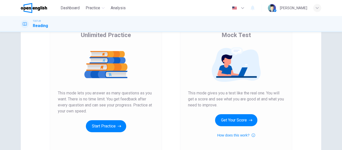
scroll to position [50, 0]
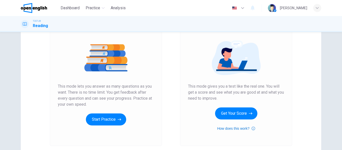
click at [253, 128] on icon "button" at bounding box center [254, 129] width 4 height 4
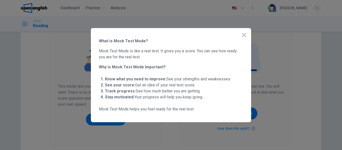
click at [246, 35] on icon "button" at bounding box center [244, 35] width 6 height 6
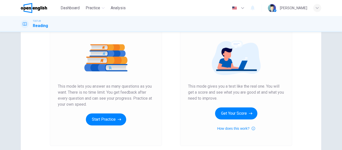
click at [188, 69] on img at bounding box center [236, 57] width 96 height 35
click at [250, 111] on icon "button" at bounding box center [251, 113] width 4 height 5
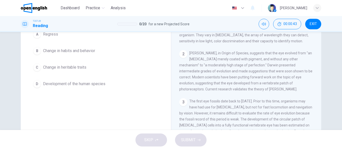
scroll to position [25, 0]
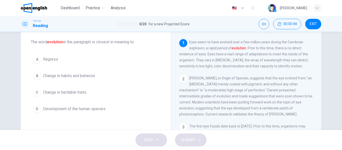
click at [68, 109] on span "Development of the human species" at bounding box center [74, 109] width 62 height 6
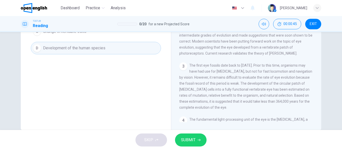
scroll to position [96, 0]
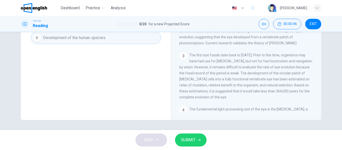
click at [193, 141] on span "SUBMIT" at bounding box center [188, 140] width 15 height 7
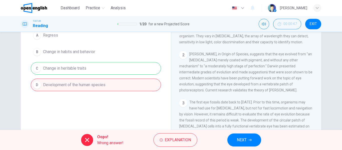
scroll to position [21, 0]
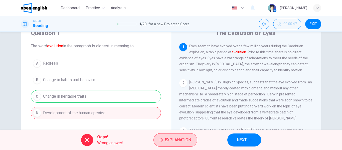
click at [169, 140] on span "Explanation" at bounding box center [178, 140] width 26 height 7
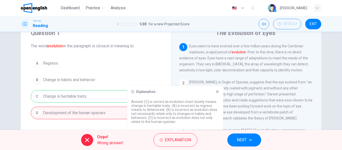
click at [247, 140] on button "NEXT" at bounding box center [245, 140] width 34 height 13
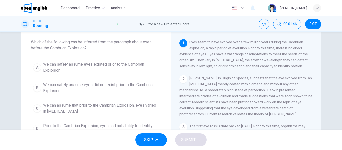
scroll to position [50, 0]
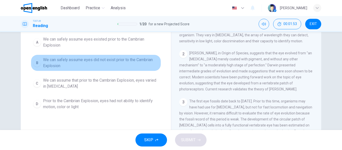
click at [44, 60] on span "We can safely assume eyes did not exist prior to the Cambrian Explosion" at bounding box center [101, 63] width 116 height 12
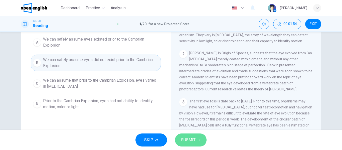
click at [197, 142] on button "SUBMIT" at bounding box center [191, 140] width 32 height 13
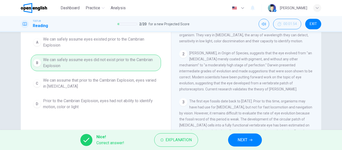
click at [253, 140] on button "NEXT" at bounding box center [245, 140] width 34 height 13
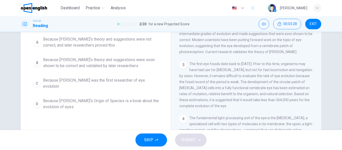
click at [120, 83] on span "Because Darwin was the first researcher of eye evolution" at bounding box center [101, 83] width 116 height 12
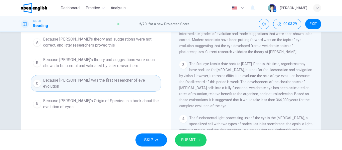
click at [198, 142] on button "SUBMIT" at bounding box center [191, 140] width 32 height 13
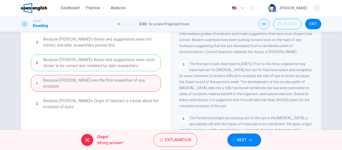
click at [177, 147] on div "Oops! Wrong answer! Explanation NEXT" at bounding box center [171, 140] width 342 height 20
click at [168, 142] on span "Explanation" at bounding box center [178, 140] width 26 height 7
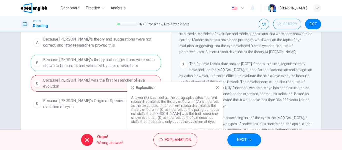
click at [217, 89] on icon at bounding box center [218, 88] width 4 height 4
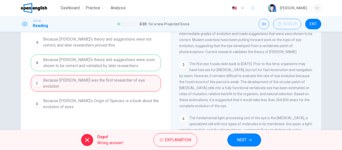
click at [238, 142] on span "NEXT" at bounding box center [242, 140] width 10 height 7
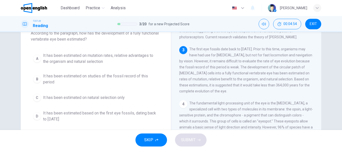
scroll to position [25, 0]
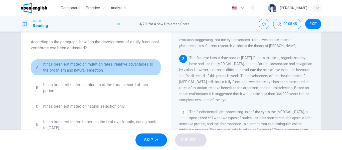
click at [95, 70] on span "It has been estimated on mutation rates, relative advantages to the organism an…" at bounding box center [101, 67] width 116 height 12
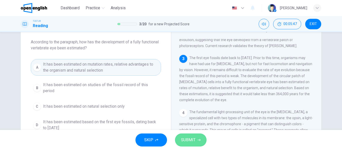
click at [198, 139] on icon "button" at bounding box center [199, 140] width 3 height 3
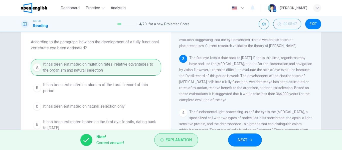
click at [177, 143] on span "Explanation" at bounding box center [179, 140] width 26 height 7
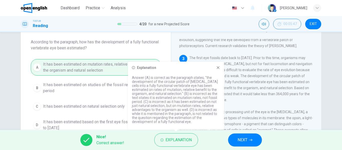
click at [245, 144] on button "NEXT" at bounding box center [245, 140] width 34 height 13
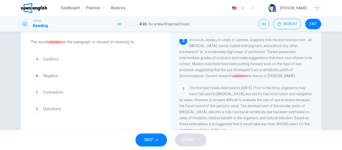
scroll to position [37, 0]
click at [50, 58] on span "Confirms" at bounding box center [51, 59] width 16 height 6
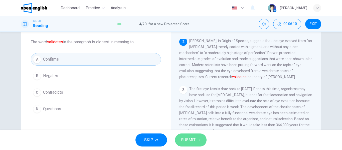
click at [191, 140] on span "SUBMIT" at bounding box center [188, 140] width 15 height 7
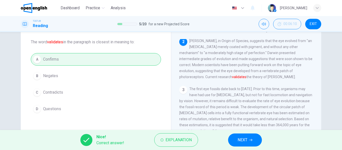
click at [253, 143] on button "NEXT" at bounding box center [245, 140] width 34 height 13
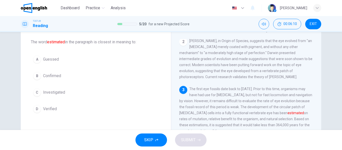
scroll to position [43, 0]
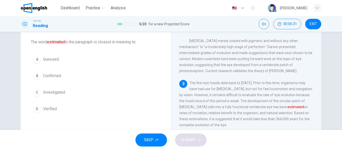
click at [47, 57] on span "Guessed" at bounding box center [51, 59] width 16 height 6
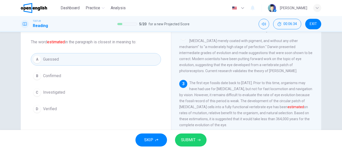
click at [201, 138] on button "SUBMIT" at bounding box center [191, 140] width 32 height 13
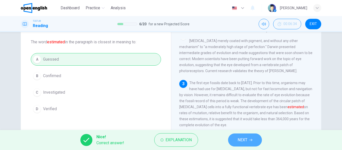
click at [242, 142] on span "NEXT" at bounding box center [243, 140] width 10 height 7
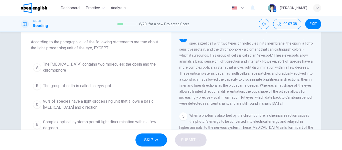
scroll to position [134, 0]
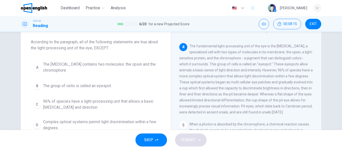
click at [63, 104] on span "96% of species have a light-processing unit that allows a basic light sensitivi…" at bounding box center [101, 105] width 116 height 12
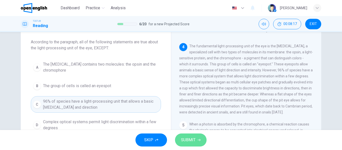
click at [198, 141] on icon "button" at bounding box center [199, 140] width 3 height 3
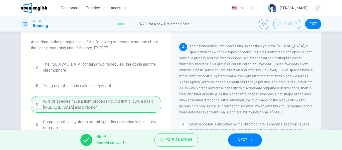
click at [250, 145] on button "NEXT" at bounding box center [245, 140] width 34 height 13
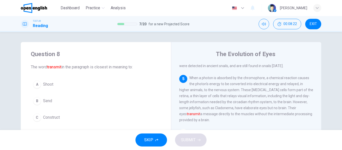
scroll to position [25, 0]
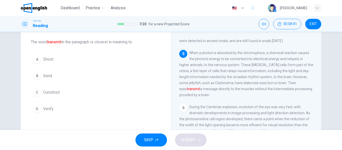
click at [45, 72] on button "B Send" at bounding box center [96, 76] width 130 height 13
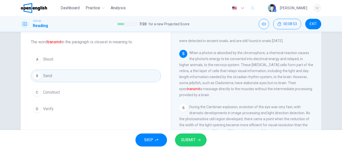
click at [186, 137] on span "SUBMIT" at bounding box center [188, 140] width 15 height 7
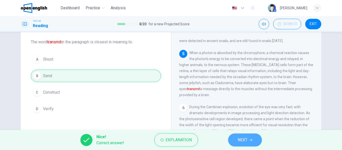
click at [245, 135] on button "NEXT" at bounding box center [245, 140] width 34 height 13
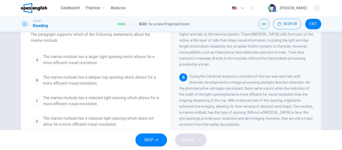
scroll to position [32, 0]
click at [100, 123] on span "The marine mollusk has a reduced light opening which does not allow for a more …" at bounding box center [101, 122] width 116 height 12
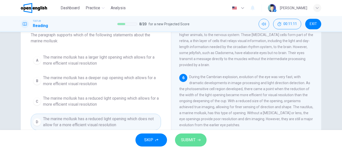
click at [196, 140] on button "SUBMIT" at bounding box center [191, 140] width 32 height 13
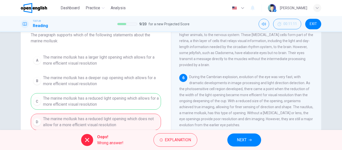
scroll to position [57, 0]
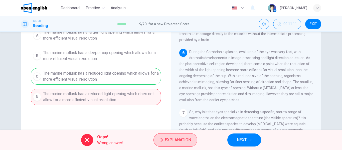
drag, startPoint x: 176, startPoint y: 141, endPoint x: 172, endPoint y: 141, distance: 4.3
click at [176, 141] on span "Explanation" at bounding box center [178, 140] width 26 height 7
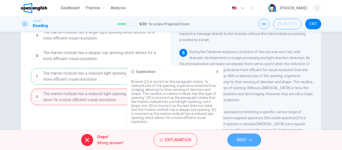
click at [247, 139] on button "NEXT" at bounding box center [245, 140] width 34 height 13
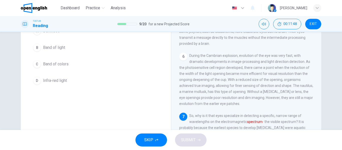
scroll to position [51, 0]
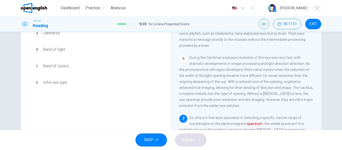
click at [64, 64] on span "Band of colors" at bounding box center [56, 66] width 26 height 6
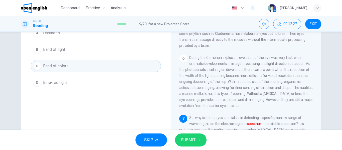
click at [198, 142] on button "SUBMIT" at bounding box center [191, 140] width 32 height 13
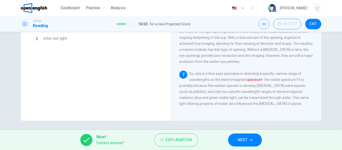
scroll to position [96, 0]
click at [240, 137] on span "NEXT" at bounding box center [243, 140] width 10 height 7
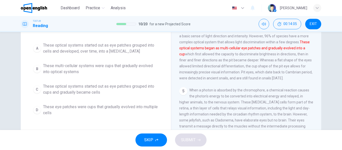
scroll to position [25, 0]
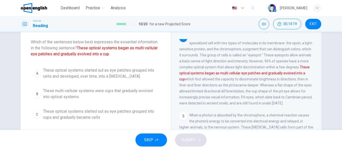
click at [121, 72] on span "These optical systems started out as eye patches grouped into cells and develop…" at bounding box center [101, 73] width 116 height 12
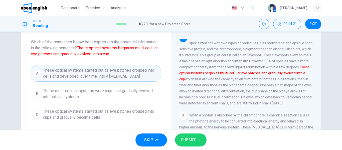
click at [201, 138] on button "SUBMIT" at bounding box center [191, 140] width 32 height 13
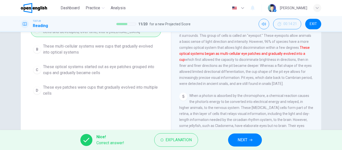
scroll to position [75, 0]
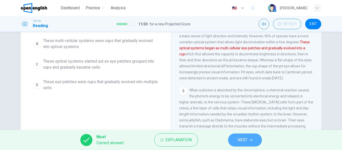
click at [245, 141] on span "NEXT" at bounding box center [243, 140] width 10 height 7
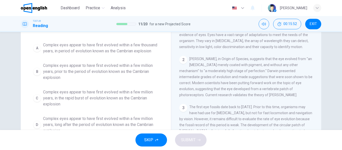
scroll to position [52, 0]
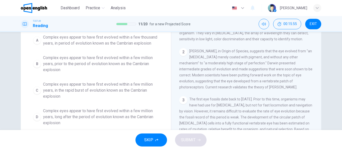
click at [71, 113] on span "Complex eyes appear to have first evolved within a few million years, long afte…" at bounding box center [101, 117] width 116 height 18
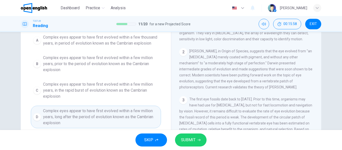
click at [198, 141] on icon "button" at bounding box center [199, 140] width 3 height 3
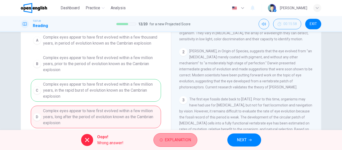
click at [187, 139] on span "Explanation" at bounding box center [178, 140] width 26 height 7
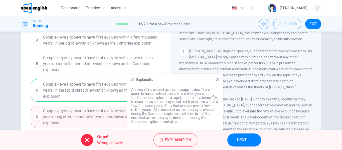
click at [255, 142] on button "NEXT" at bounding box center [245, 140] width 34 height 13
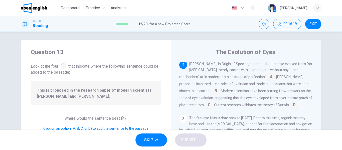
scroll to position [27, 0]
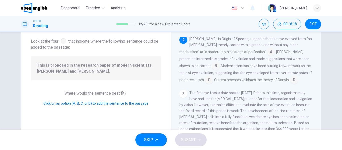
click at [213, 76] on input at bounding box center [209, 80] width 8 height 8
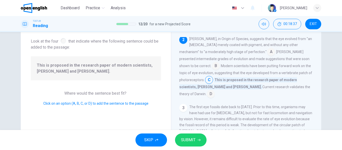
click at [215, 91] on input at bounding box center [211, 95] width 8 height 8
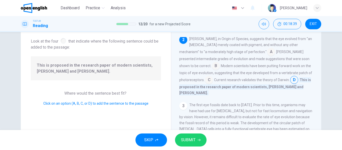
click at [213, 76] on input at bounding box center [209, 80] width 8 height 8
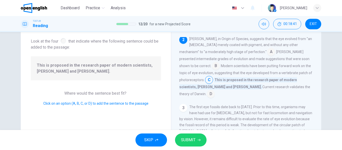
click at [196, 141] on button "SUBMIT" at bounding box center [191, 140] width 32 height 13
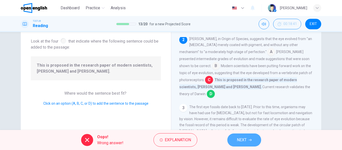
click at [247, 142] on span "NEXT" at bounding box center [242, 140] width 10 height 7
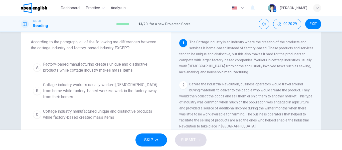
scroll to position [0, 0]
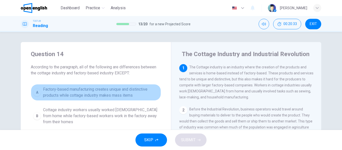
click at [93, 91] on span "Factory-based manufacturing creates unique and distinctive products while cotta…" at bounding box center [101, 92] width 116 height 12
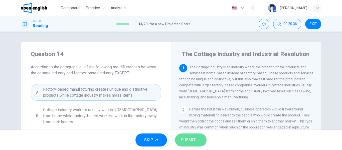
click at [200, 140] on icon "button" at bounding box center [199, 140] width 3 height 3
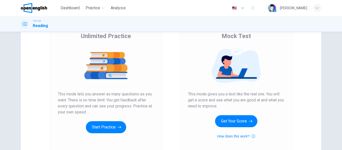
scroll to position [42, 0]
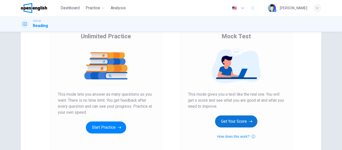
click at [233, 123] on button "Get Your Score" at bounding box center [236, 122] width 42 height 12
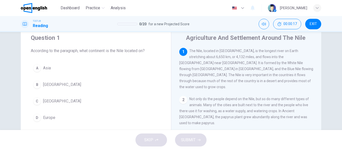
scroll to position [25, 0]
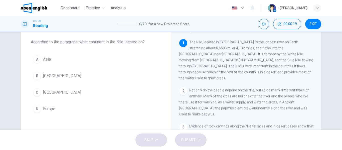
click at [44, 94] on span "[GEOGRAPHIC_DATA]" at bounding box center [62, 93] width 38 height 6
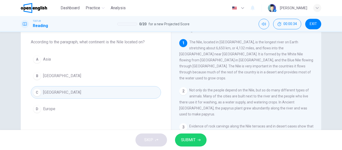
click at [195, 141] on span "SUBMIT" at bounding box center [188, 140] width 15 height 7
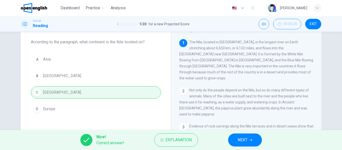
click at [246, 140] on span "NEXT" at bounding box center [243, 140] width 10 height 7
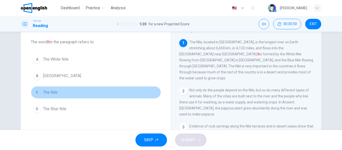
click at [48, 92] on span "The Nile" at bounding box center [50, 93] width 15 height 6
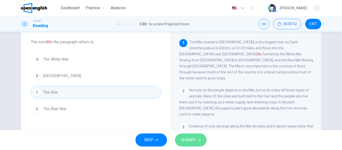
click at [194, 141] on span "SUBMIT" at bounding box center [188, 140] width 15 height 7
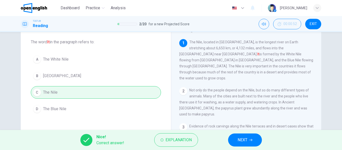
click at [242, 135] on button "NEXT" at bounding box center [245, 140] width 34 height 13
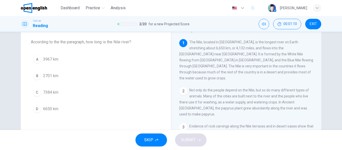
click at [54, 108] on span "6650 km" at bounding box center [50, 109] width 15 height 6
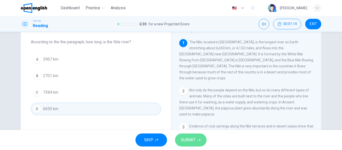
click at [191, 141] on span "SUBMIT" at bounding box center [188, 140] width 15 height 7
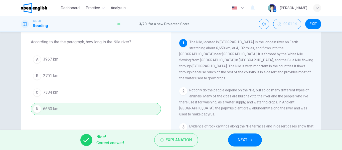
click at [242, 140] on span "NEXT" at bounding box center [243, 140] width 10 height 7
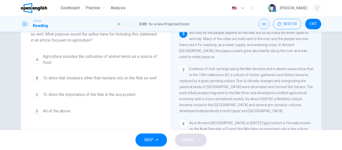
scroll to position [50, 0]
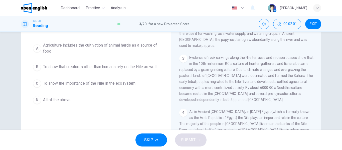
click at [56, 68] on span "To show that creatures other than humans rely on the Nile as well" at bounding box center [100, 67] width 114 height 6
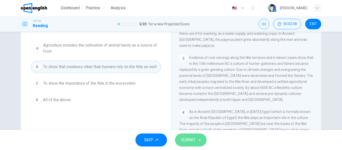
click at [192, 142] on span "SUBMIT" at bounding box center [188, 140] width 15 height 7
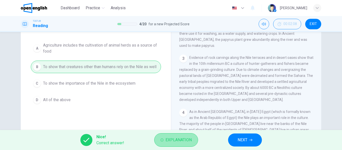
click at [181, 142] on span "Explanation" at bounding box center [179, 140] width 26 height 7
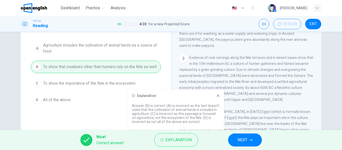
click at [220, 95] on icon at bounding box center [218, 96] width 4 height 4
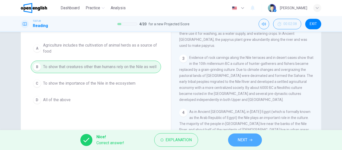
click at [251, 142] on button "NEXT" at bounding box center [245, 140] width 34 height 13
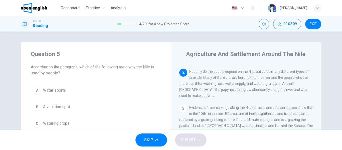
scroll to position [25, 0]
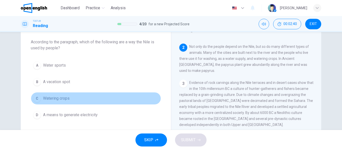
click at [52, 101] on span "Watering crops" at bounding box center [56, 99] width 27 height 6
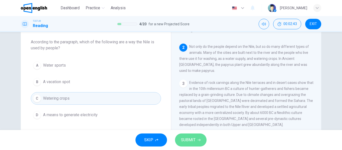
click at [199, 141] on icon "button" at bounding box center [199, 140] width 3 height 3
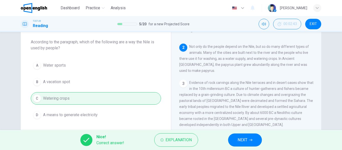
click at [257, 137] on button "NEXT" at bounding box center [245, 140] width 34 height 13
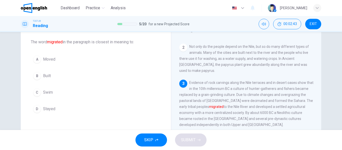
scroll to position [74, 0]
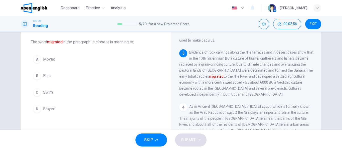
click at [50, 57] on span "Moved" at bounding box center [49, 59] width 12 height 6
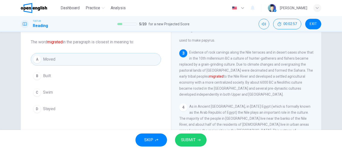
click at [189, 138] on span "SUBMIT" at bounding box center [188, 140] width 15 height 7
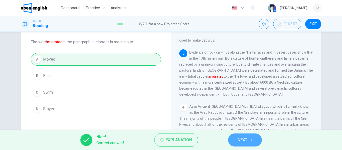
click at [253, 138] on button "NEXT" at bounding box center [245, 140] width 34 height 13
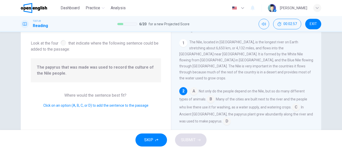
scroll to position [44, 0]
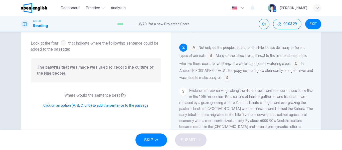
click at [223, 74] on input at bounding box center [227, 78] width 8 height 8
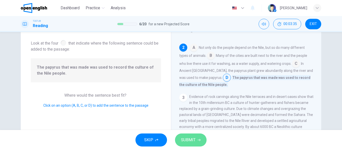
click at [196, 140] on button "SUBMIT" at bounding box center [191, 140] width 32 height 13
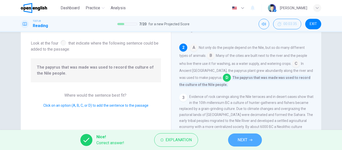
click at [239, 139] on span "NEXT" at bounding box center [243, 140] width 10 height 7
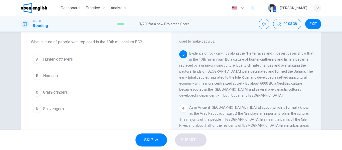
scroll to position [74, 0]
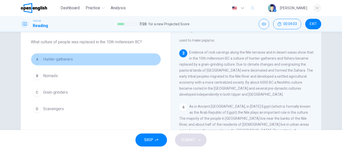
click at [57, 61] on span "Hunter-gatherers" at bounding box center [58, 59] width 30 height 6
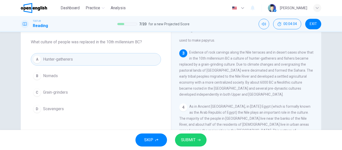
click at [192, 139] on span "SUBMIT" at bounding box center [188, 140] width 15 height 7
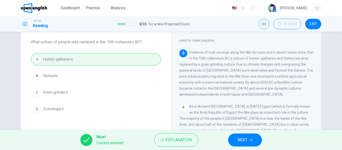
click at [235, 139] on button "NEXT" at bounding box center [245, 140] width 34 height 13
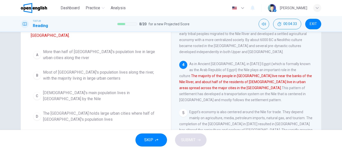
scroll to position [68, 0]
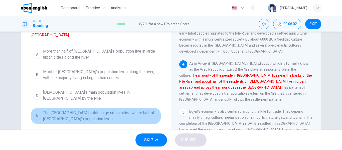
click at [121, 110] on span "The [GEOGRAPHIC_DATA] holds large urban cities where half of [GEOGRAPHIC_DATA]'…" at bounding box center [101, 116] width 116 height 12
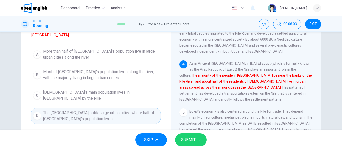
click at [190, 140] on span "SUBMIT" at bounding box center [188, 140] width 15 height 7
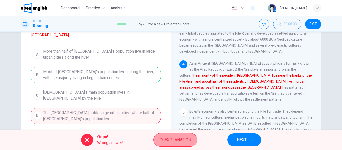
click at [171, 145] on button "Explanation" at bounding box center [176, 140] width 44 height 14
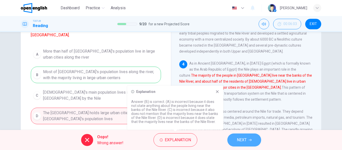
click at [238, 141] on span "NEXT" at bounding box center [242, 140] width 10 height 7
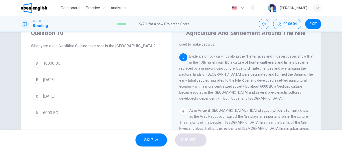
scroll to position [13, 0]
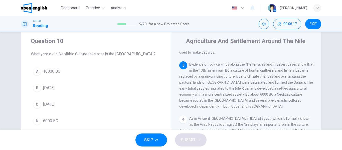
click at [48, 123] on span "6000 BC" at bounding box center [50, 121] width 15 height 6
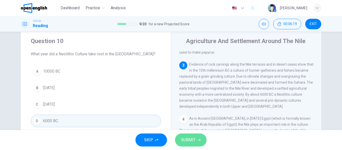
click at [189, 145] on button "SUBMIT" at bounding box center [191, 140] width 32 height 13
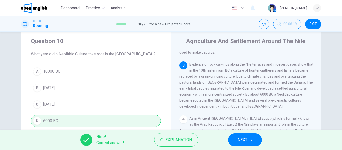
click at [247, 143] on span "NEXT" at bounding box center [243, 140] width 10 height 7
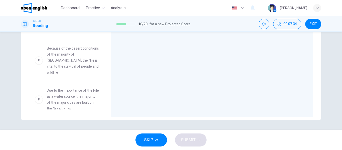
scroll to position [71, 0]
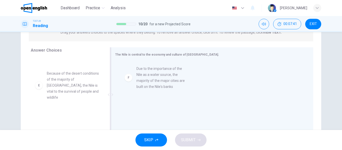
drag, startPoint x: 79, startPoint y: 118, endPoint x: 174, endPoint y: 77, distance: 103.6
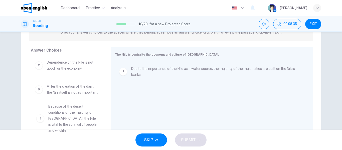
scroll to position [81, 0]
drag, startPoint x: 91, startPoint y: 121, endPoint x: 91, endPoint y: 115, distance: 5.8
drag, startPoint x: 103, startPoint y: 109, endPoint x: 99, endPoint y: 91, distance: 19.2
click at [99, 91] on div "A Transportation, agriculture and even tourism in [GEOGRAPHIC_DATA] are depende…" at bounding box center [69, 95] width 76 height 77
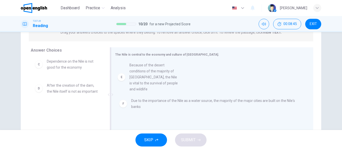
drag, startPoint x: 83, startPoint y: 121, endPoint x: 167, endPoint y: 75, distance: 96.4
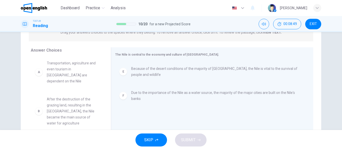
scroll to position [0, 0]
click at [151, 70] on span "Because of the desert conditions of the majority of [GEOGRAPHIC_DATA], the Nile…" at bounding box center [216, 72] width 170 height 12
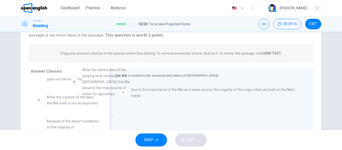
scroll to position [48, 0]
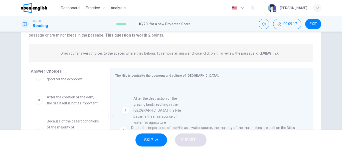
drag, startPoint x: 61, startPoint y: 91, endPoint x: 151, endPoint y: 124, distance: 96.5
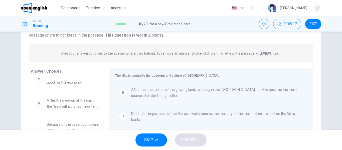
scroll to position [39, 0]
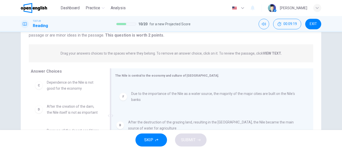
drag, startPoint x: 146, startPoint y: 92, endPoint x: 144, endPoint y: 123, distance: 31.1
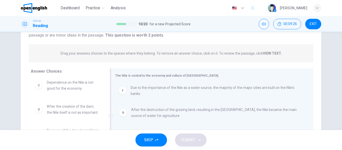
drag, startPoint x: 141, startPoint y: 117, endPoint x: 142, endPoint y: 90, distance: 27.3
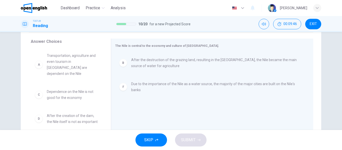
scroll to position [71, 0]
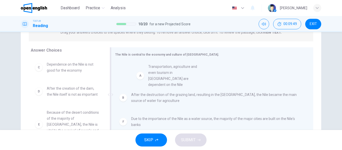
drag, startPoint x: 74, startPoint y: 71, endPoint x: 180, endPoint y: 72, distance: 105.8
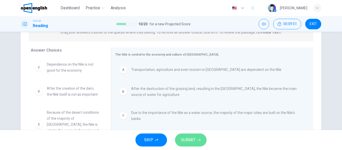
click at [193, 139] on span "SUBMIT" at bounding box center [188, 140] width 15 height 7
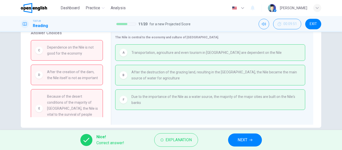
scroll to position [96, 0]
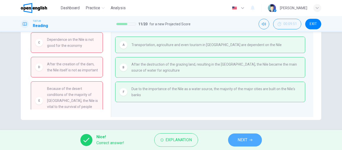
click at [251, 143] on button "NEXT" at bounding box center [245, 140] width 34 height 13
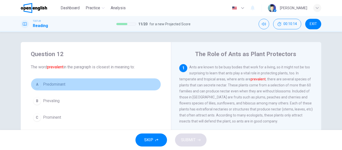
click at [56, 83] on span "Predominant" at bounding box center [54, 84] width 22 height 6
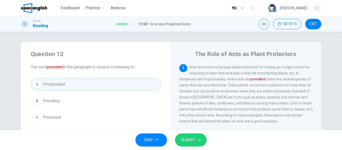
scroll to position [25, 0]
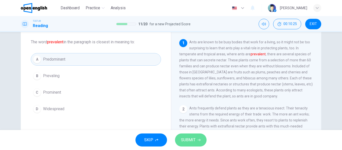
click at [190, 137] on span "SUBMIT" at bounding box center [188, 140] width 15 height 7
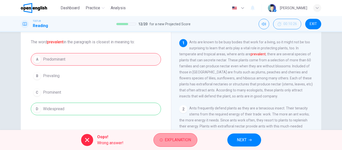
click at [179, 144] on button "Explanation" at bounding box center [176, 140] width 44 height 14
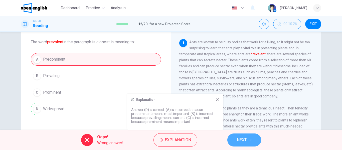
click at [257, 139] on button "NEXT" at bounding box center [245, 140] width 34 height 13
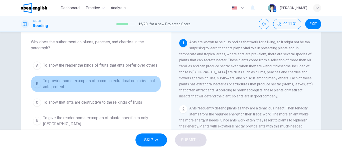
click at [57, 82] on span "To provide some examples of common extrafloral nectaries that ants protect" at bounding box center [101, 84] width 116 height 12
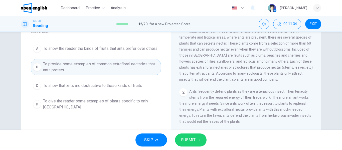
scroll to position [50, 0]
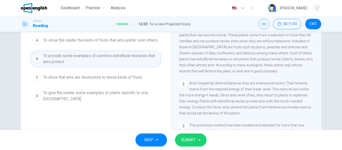
click at [189, 140] on span "SUBMIT" at bounding box center [188, 140] width 15 height 7
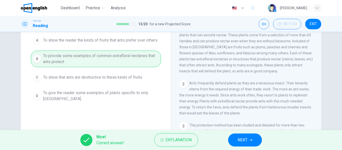
click at [247, 139] on span "NEXT" at bounding box center [243, 140] width 10 height 7
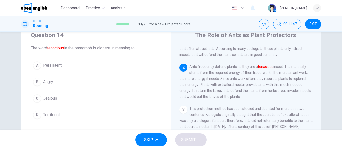
scroll to position [49, 0]
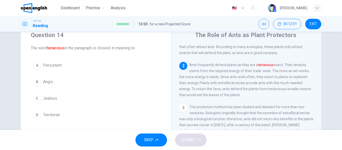
click at [55, 67] on span "Persistent" at bounding box center [52, 65] width 19 height 6
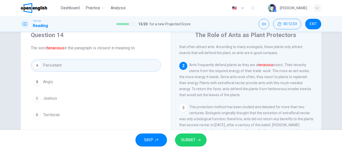
click at [190, 139] on span "SUBMIT" at bounding box center [188, 140] width 15 height 7
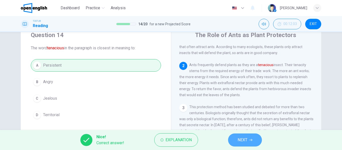
click at [250, 144] on button "NEXT" at bounding box center [245, 140] width 34 height 13
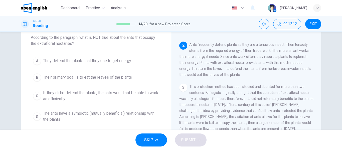
scroll to position [55, 0]
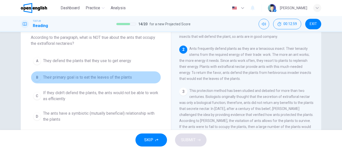
click at [118, 79] on span "Their primary goal is to eat the leaves of the plants" at bounding box center [87, 77] width 89 height 6
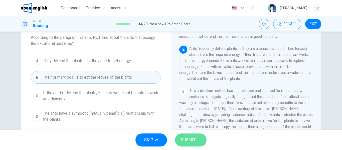
click at [197, 137] on button "SUBMIT" at bounding box center [191, 140] width 32 height 13
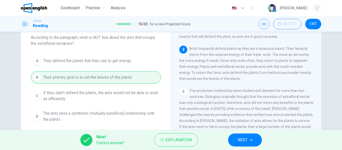
click at [244, 139] on span "NEXT" at bounding box center [243, 140] width 10 height 7
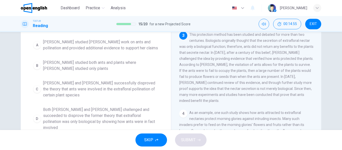
scroll to position [55, 0]
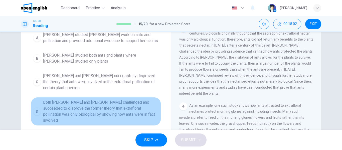
click at [96, 109] on span "Both [PERSON_NAME] and [PERSON_NAME] challenged and succeeded to disprove the f…" at bounding box center [101, 112] width 116 height 24
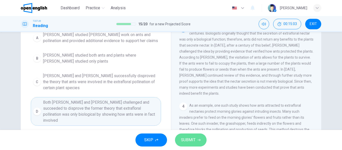
click at [195, 138] on span "SUBMIT" at bounding box center [188, 140] width 15 height 7
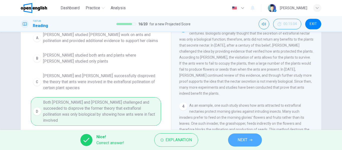
click at [247, 142] on span "NEXT" at bounding box center [243, 140] width 10 height 7
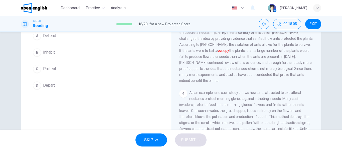
scroll to position [24, 0]
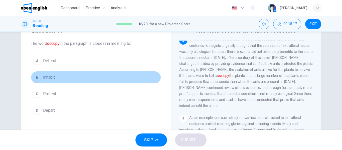
click at [48, 78] on span "Inhabit" at bounding box center [49, 77] width 12 height 6
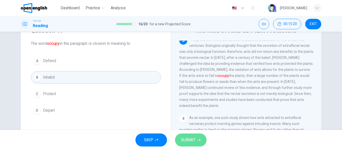
click at [198, 140] on icon "button" at bounding box center [199, 140] width 3 height 2
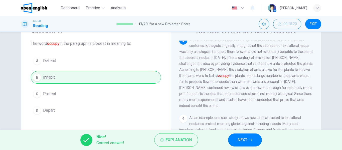
click at [242, 140] on span "NEXT" at bounding box center [243, 140] width 10 height 7
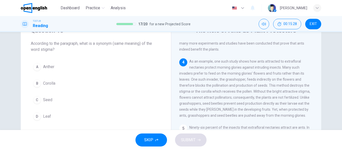
scroll to position [181, 0]
click at [51, 77] on div "A Anther B Corolla C Seed D Leaf" at bounding box center [96, 92] width 130 height 62
click at [51, 82] on span "Corolla" at bounding box center [49, 83] width 12 height 6
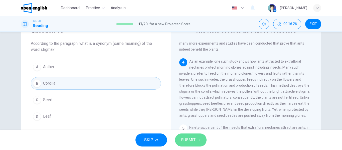
click at [199, 138] on button "SUBMIT" at bounding box center [191, 140] width 32 height 13
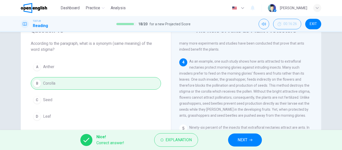
click at [246, 142] on span "NEXT" at bounding box center [243, 140] width 10 height 7
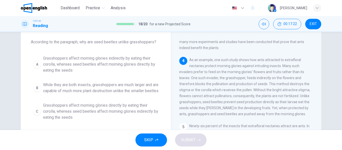
scroll to position [50, 0]
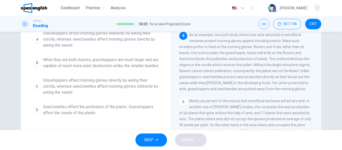
click at [67, 39] on span "Grasshoppers affect morning glories indirectly by eating their corolla, whereas…" at bounding box center [101, 39] width 116 height 18
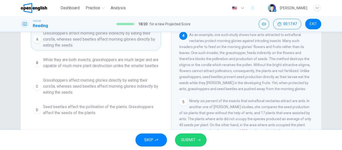
click at [198, 140] on icon "button" at bounding box center [199, 140] width 3 height 3
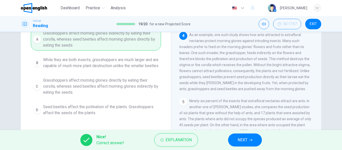
click at [248, 139] on button "NEXT" at bounding box center [245, 140] width 34 height 13
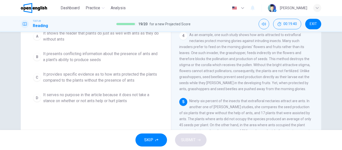
click at [90, 76] on span "It provides specific evidence as to how ants protected the plants compared to t…" at bounding box center [101, 77] width 116 height 12
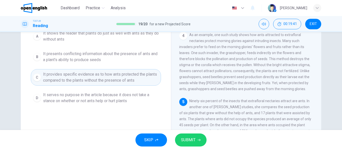
click at [192, 140] on span "SUBMIT" at bounding box center [188, 140] width 15 height 7
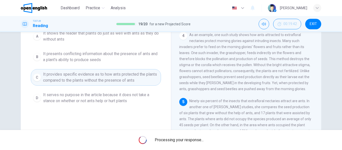
scroll to position [0, 0]
